Goal: Task Accomplishment & Management: Manage account settings

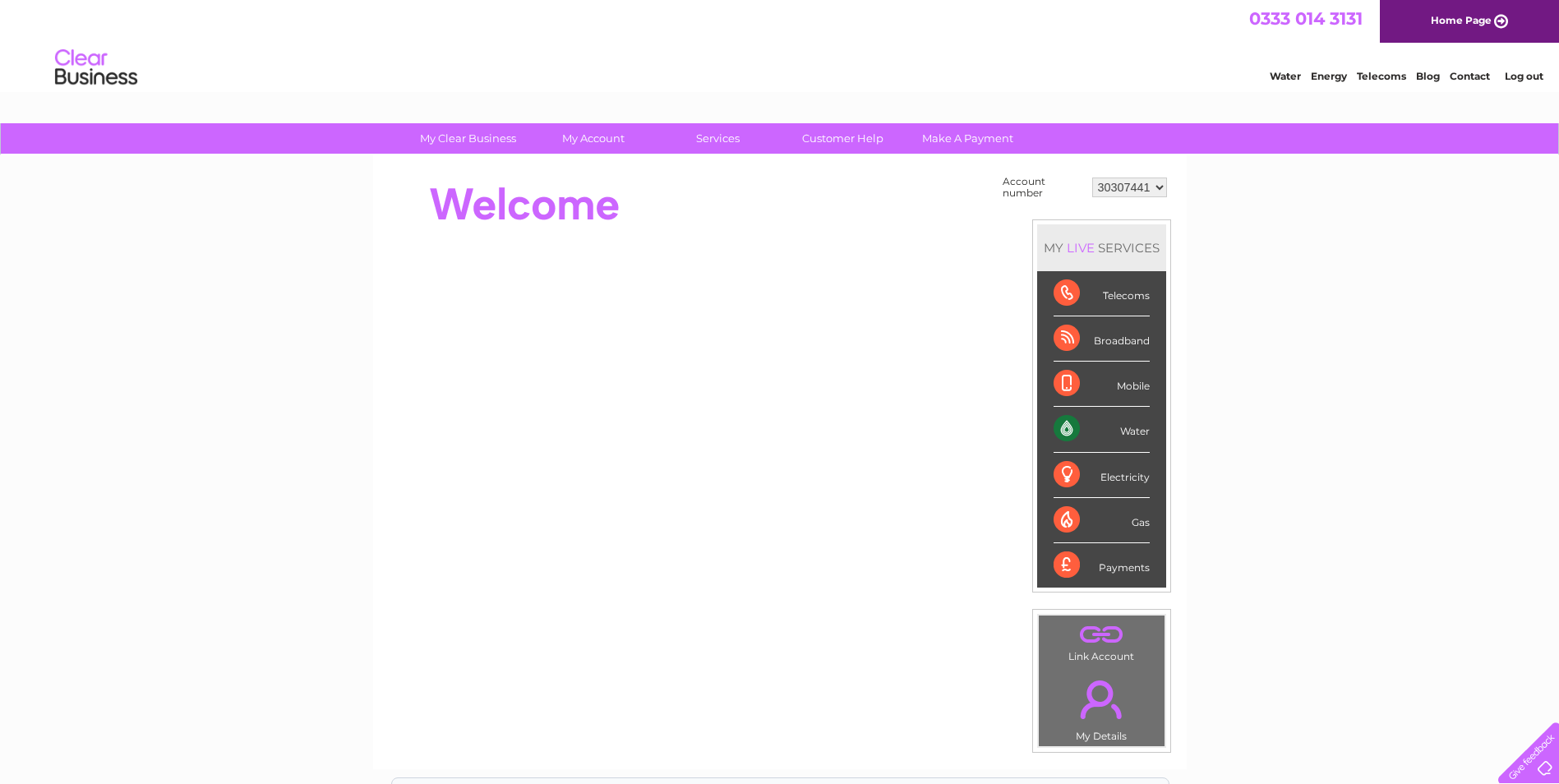
click at [1132, 430] on div "Water" at bounding box center [1102, 429] width 96 height 46
click at [1058, 427] on div "Water" at bounding box center [1102, 429] width 96 height 46
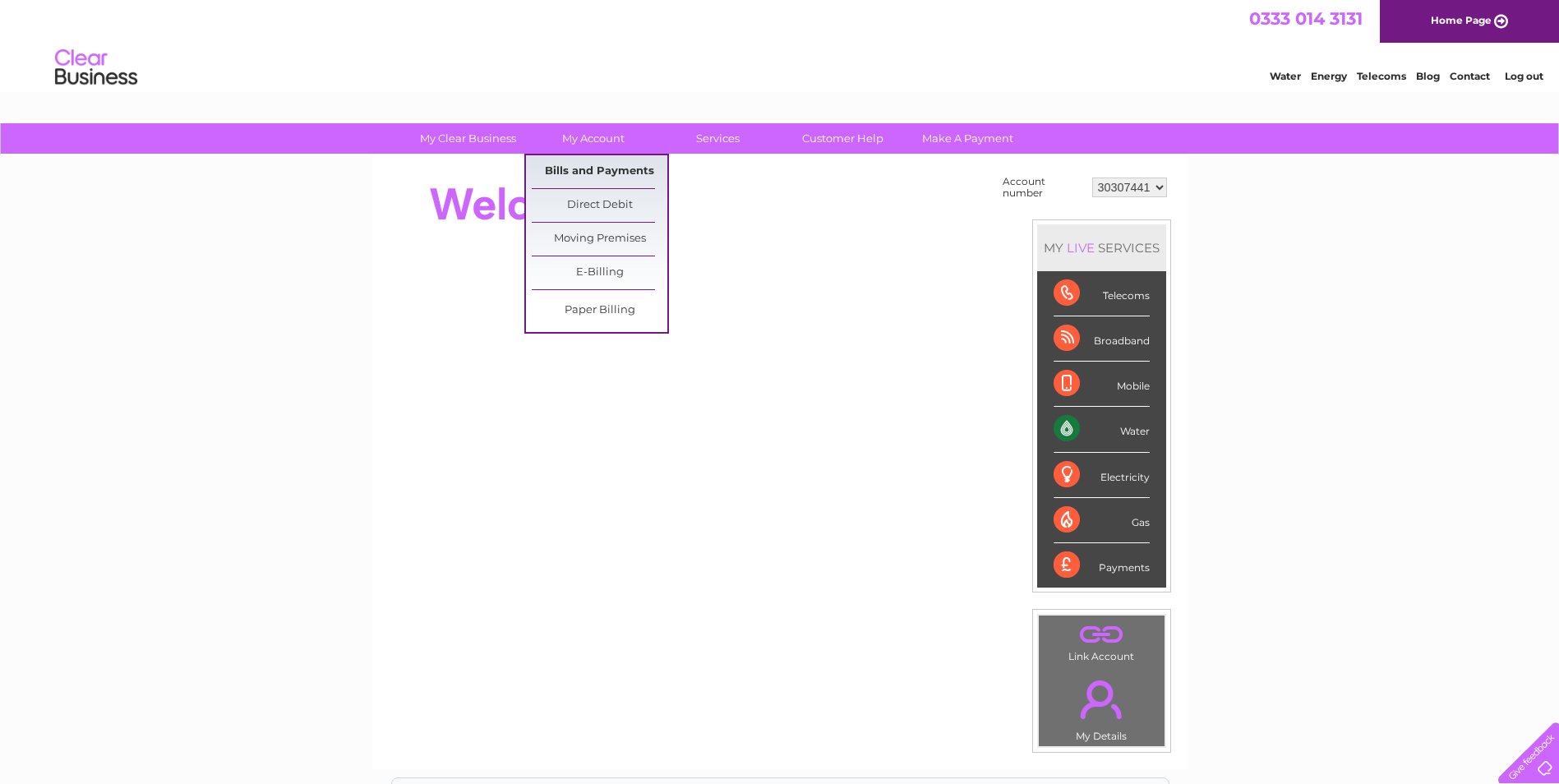
click at [592, 169] on link "Bills and Payments" at bounding box center [600, 172] width 136 height 33
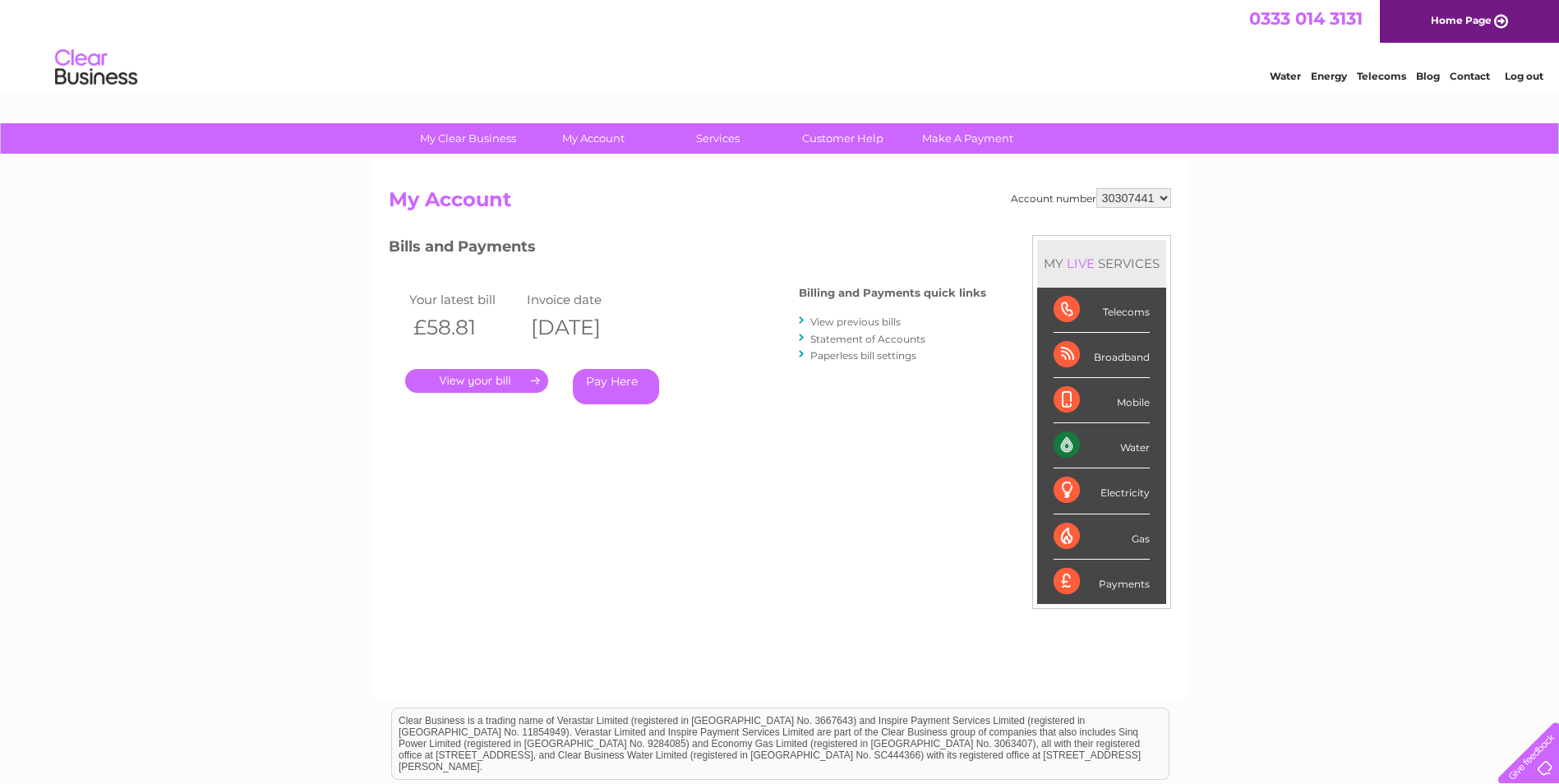
click at [475, 378] on link "." at bounding box center [476, 381] width 143 height 24
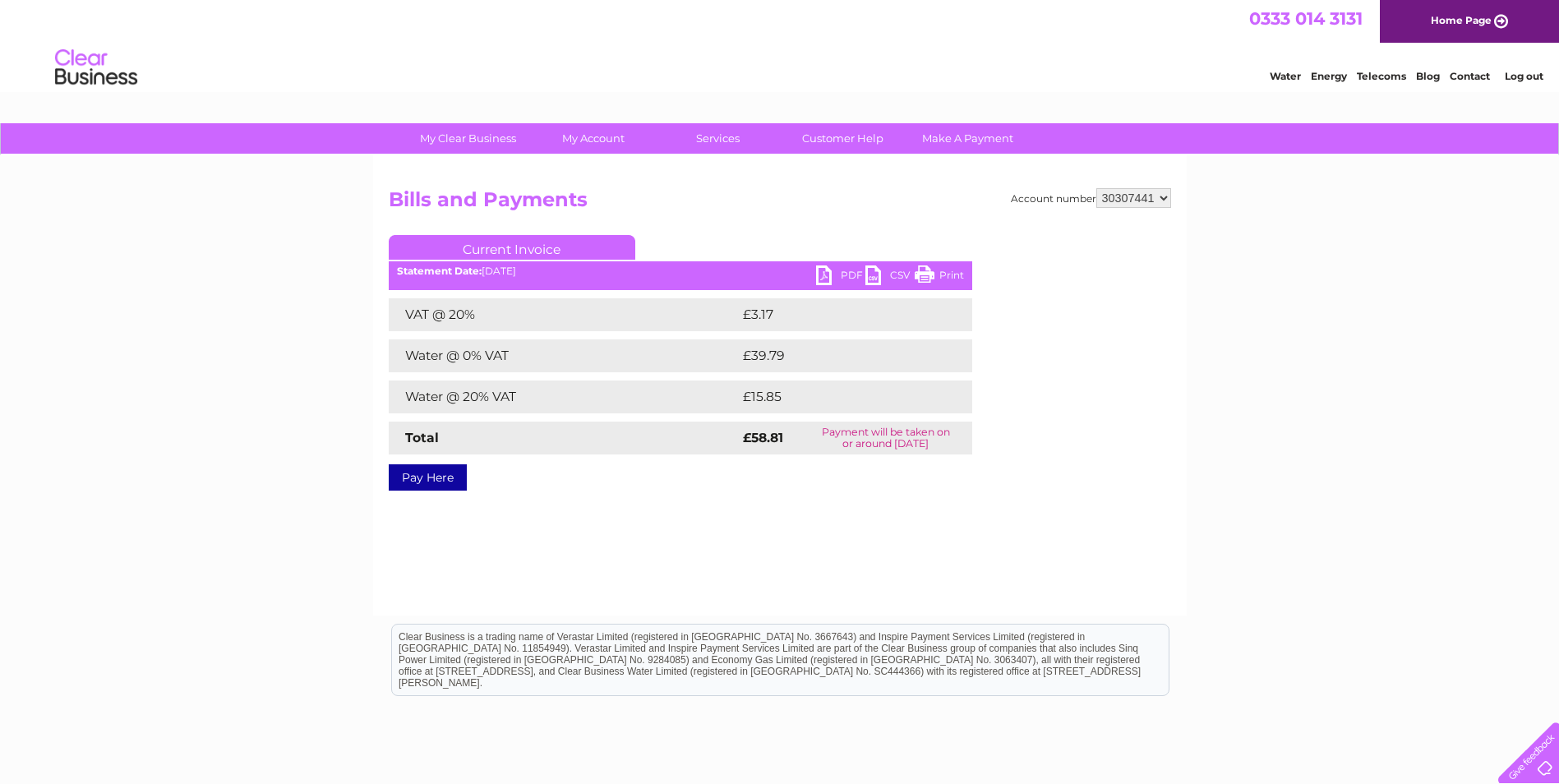
click at [823, 273] on link "PDF" at bounding box center [841, 277] width 50 height 24
click at [1523, 75] on link "Log out" at bounding box center [1524, 75] width 39 height 12
